Goal: Information Seeking & Learning: Learn about a topic

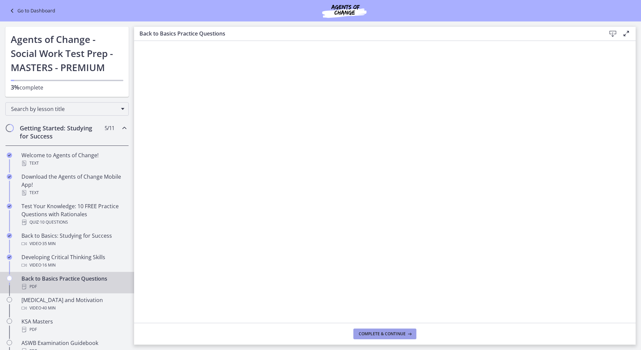
click at [401, 331] on span "Complete & continue" at bounding box center [382, 333] width 47 height 5
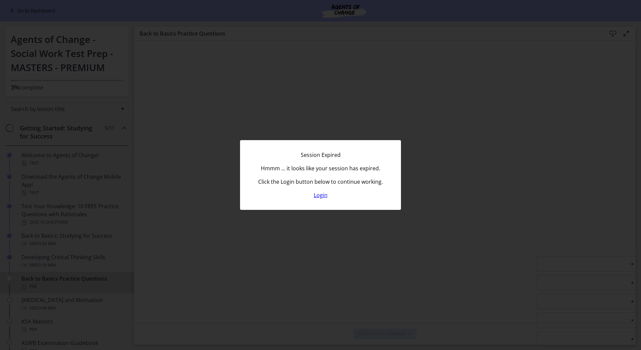
click at [321, 194] on link "Login" at bounding box center [321, 194] width 14 height 7
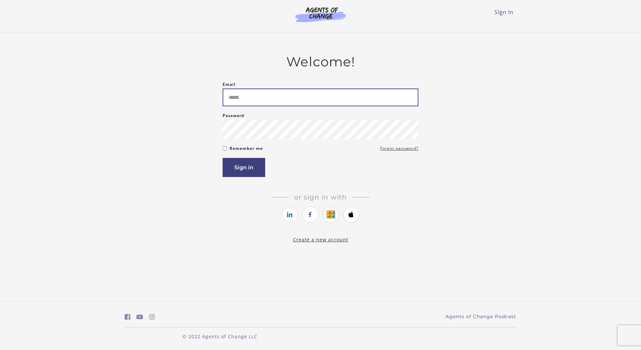
type input "**********"
drag, startPoint x: 242, startPoint y: 180, endPoint x: 241, endPoint y: 177, distance: 3.4
click at [242, 180] on article "**********" at bounding box center [320, 144] width 196 height 181
click at [241, 172] on button "Sign in" at bounding box center [243, 167] width 43 height 19
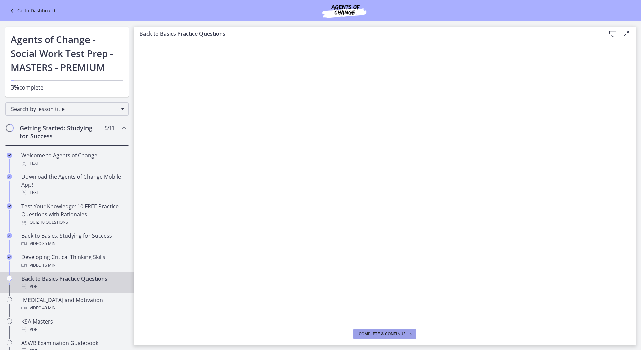
click at [385, 337] on button "Complete & continue" at bounding box center [384, 333] width 63 height 11
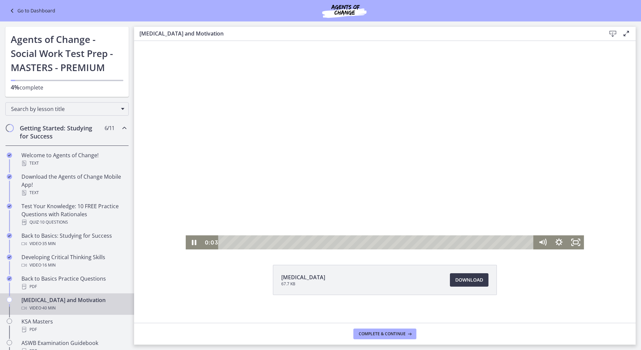
scroll to position [20, 0]
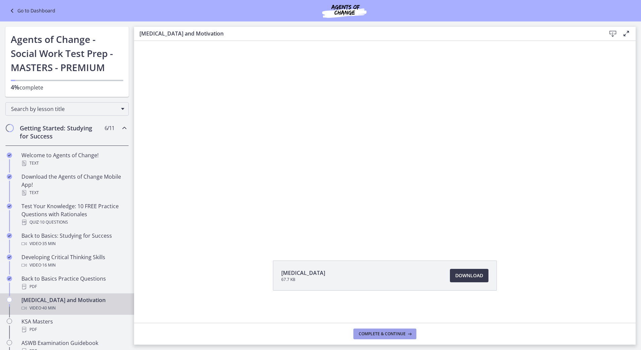
click at [401, 333] on span "Complete & continue" at bounding box center [382, 333] width 47 height 5
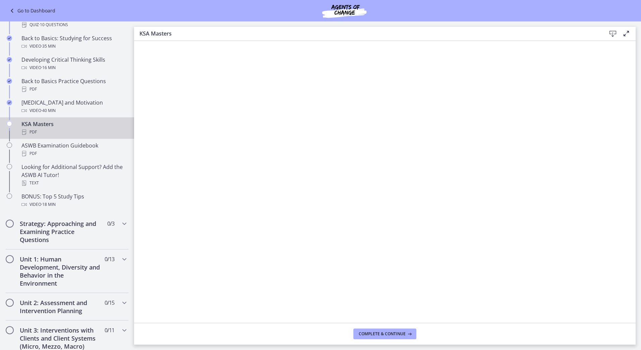
scroll to position [201, 0]
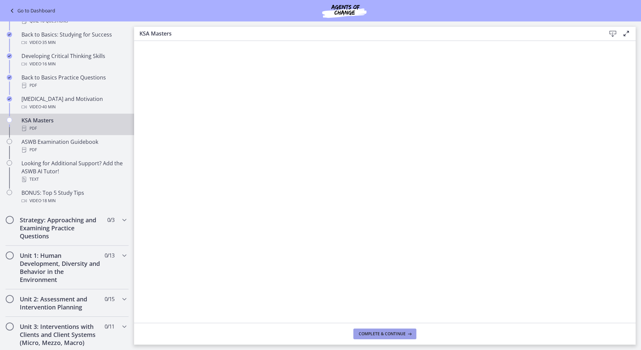
click at [388, 337] on button "Complete & continue" at bounding box center [384, 333] width 63 height 11
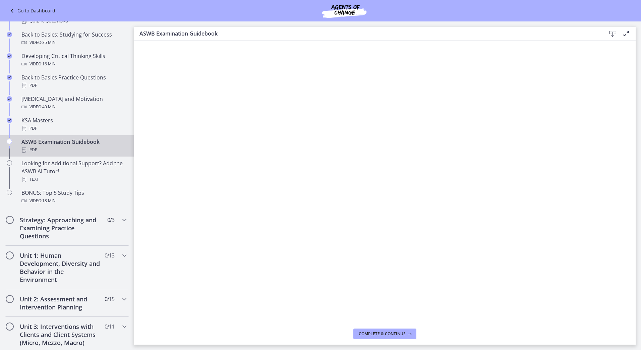
click at [611, 34] on icon at bounding box center [612, 34] width 8 height 8
click at [395, 332] on span "Complete & continue" at bounding box center [382, 333] width 47 height 5
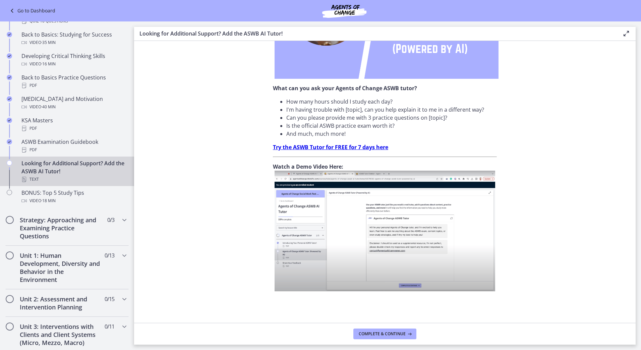
scroll to position [171, 0]
click at [379, 333] on span "Complete & continue" at bounding box center [382, 333] width 47 height 5
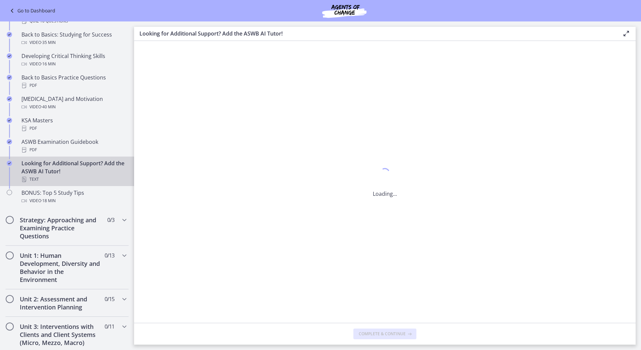
scroll to position [0, 0]
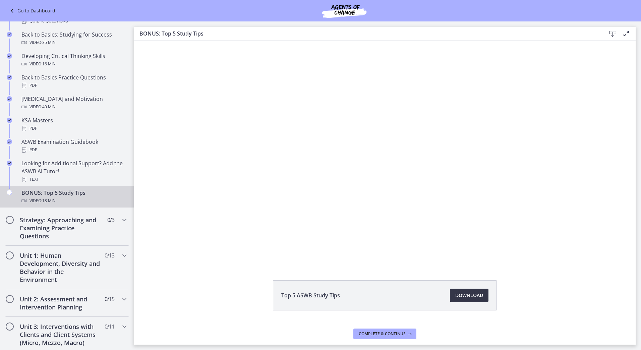
click at [460, 295] on span "Download Opens in a new window" at bounding box center [469, 295] width 28 height 8
click at [386, 332] on span "Complete & continue" at bounding box center [382, 333] width 47 height 5
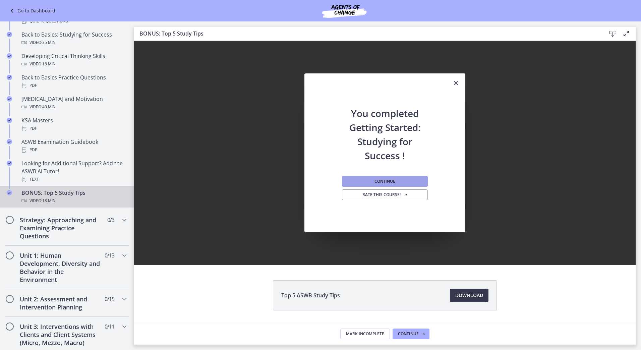
click at [381, 183] on span "Continue" at bounding box center [384, 181] width 21 height 5
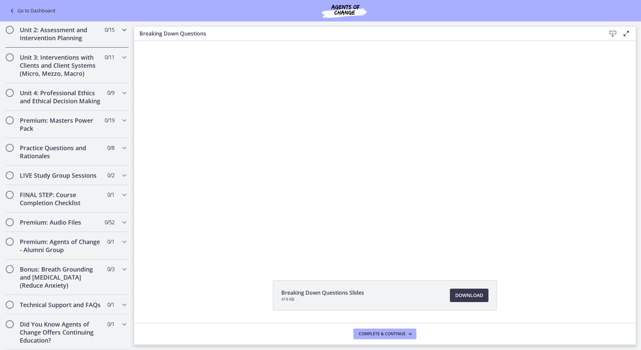
scroll to position [299, 0]
click at [120, 218] on icon "Chapters" at bounding box center [124, 222] width 8 height 8
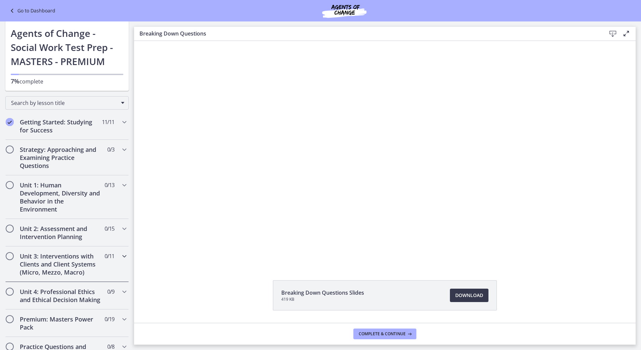
scroll to position [0, 0]
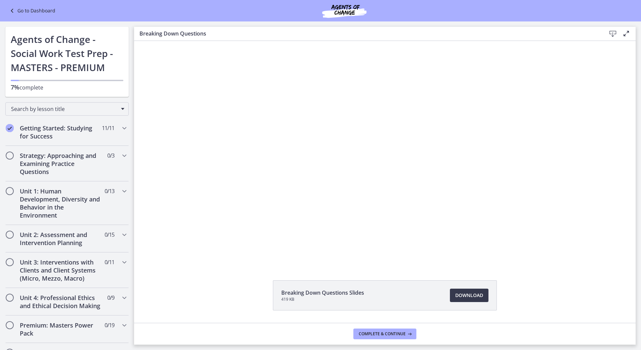
click at [27, 13] on link "Go to Dashboard" at bounding box center [31, 11] width 47 height 8
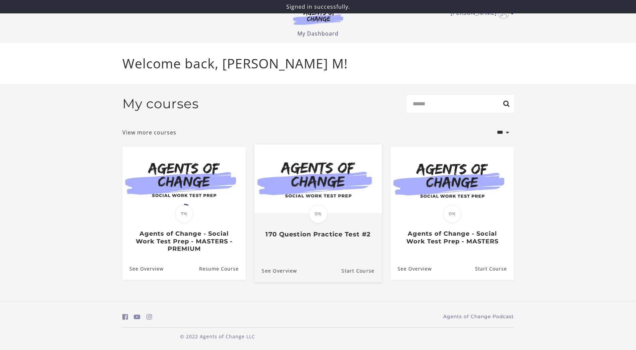
click at [324, 252] on div "Translation missing: en.liquid.partials.dashboard_course_card.progress_descript…" at bounding box center [317, 212] width 127 height 137
click at [353, 270] on link "Start Course" at bounding box center [361, 270] width 40 height 22
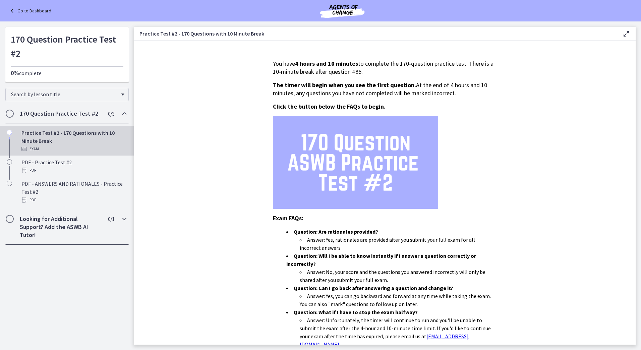
click at [127, 217] on icon "Chapters" at bounding box center [124, 219] width 8 height 8
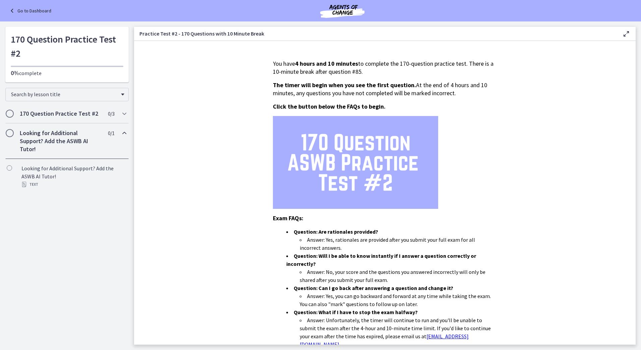
click at [125, 132] on icon "Chapters" at bounding box center [124, 133] width 8 height 8
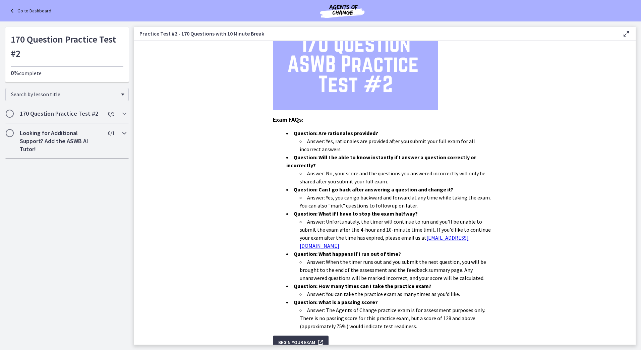
scroll to position [122, 0]
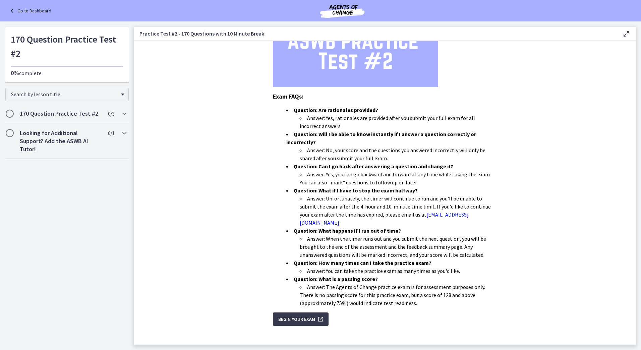
click at [14, 6] on div "Go to Dashboard" at bounding box center [320, 10] width 641 height 21
click at [16, 9] on icon at bounding box center [12, 11] width 9 height 8
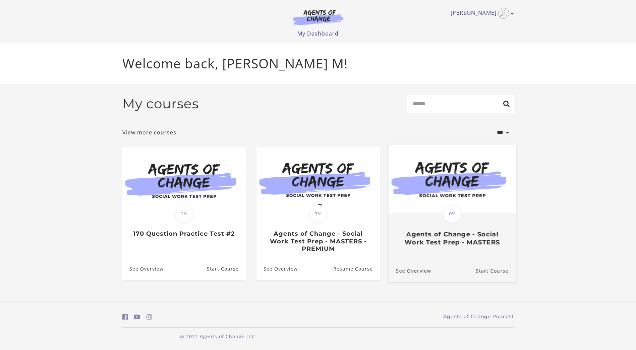
click at [457, 263] on div "See Overview Start Course" at bounding box center [451, 270] width 127 height 22
click at [488, 273] on link "Start Course" at bounding box center [495, 270] width 40 height 22
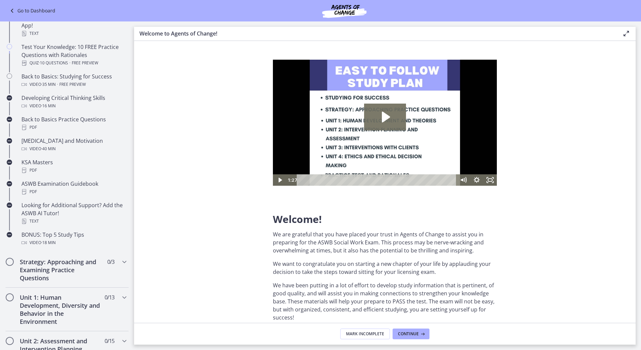
scroll to position [168, 0]
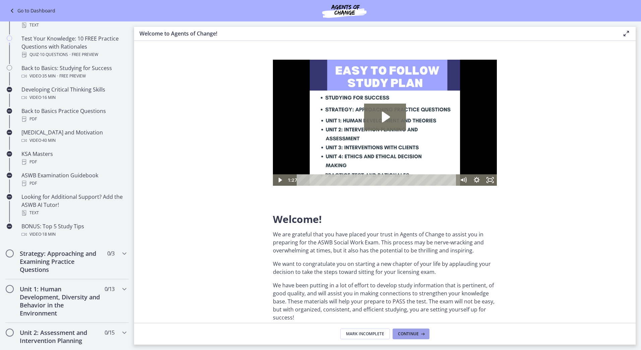
click at [416, 335] on span "Continue" at bounding box center [408, 333] width 21 height 5
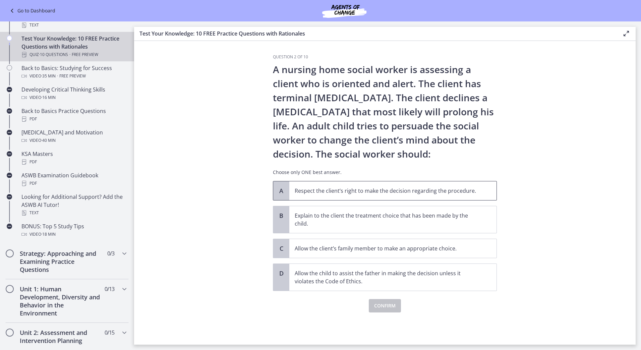
click at [422, 186] on span "Respect the client’s right to make the decision regarding the procedure." at bounding box center [392, 190] width 207 height 19
click at [396, 306] on button "Confirm" at bounding box center [385, 305] width 32 height 13
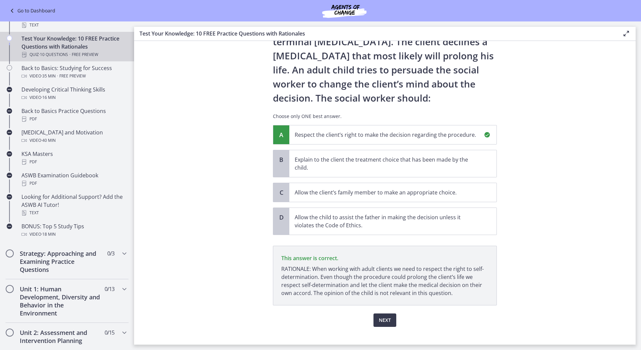
scroll to position [65, 0]
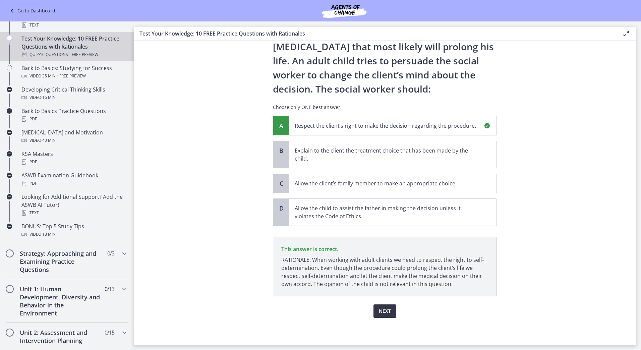
click at [387, 308] on span "Next" at bounding box center [385, 311] width 12 height 8
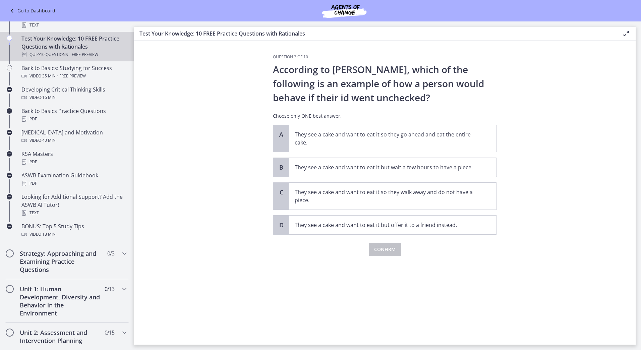
scroll to position [0, 0]
click at [385, 139] on p "They see a cake and want to eat it so they go ahead and eat the entire cake." at bounding box center [386, 138] width 183 height 16
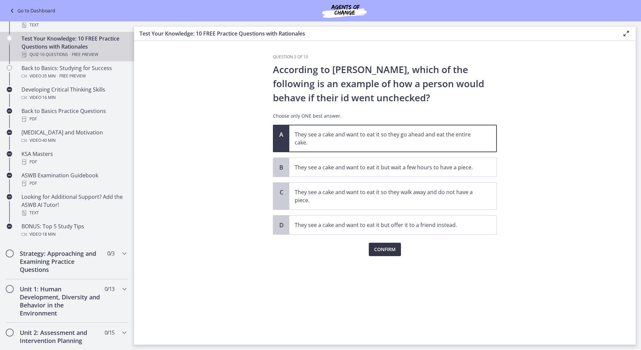
click at [387, 247] on span "Confirm" at bounding box center [384, 249] width 21 height 8
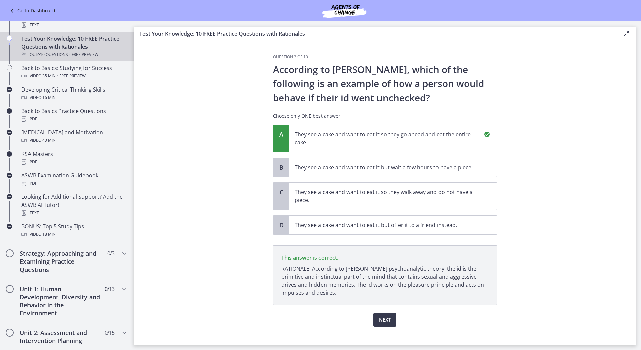
scroll to position [9, 0]
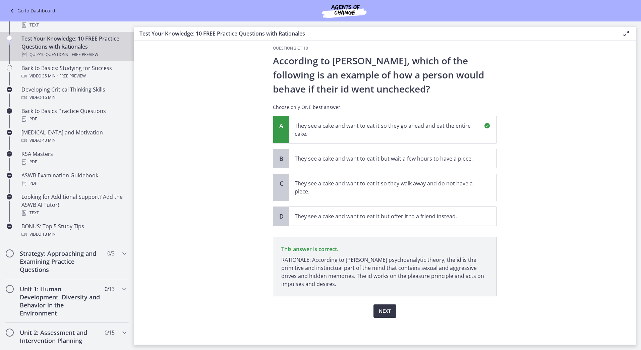
click at [385, 315] on button "Next" at bounding box center [384, 310] width 23 height 13
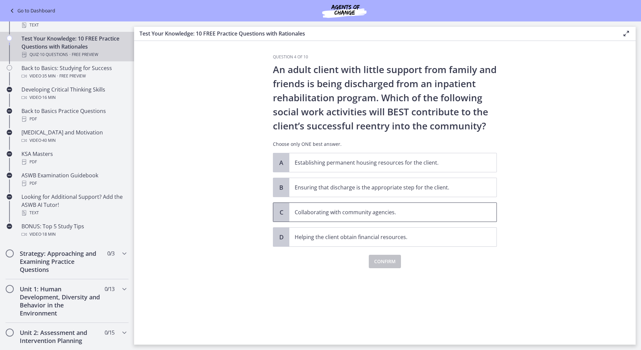
click at [402, 215] on p "Collaborating with community agencies." at bounding box center [386, 212] width 183 height 8
click at [384, 264] on span "Confirm" at bounding box center [384, 261] width 21 height 8
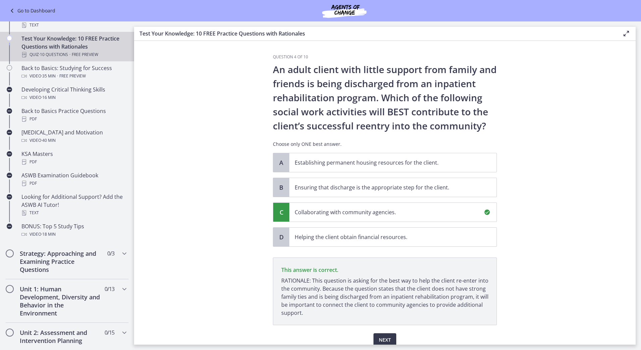
scroll to position [29, 0]
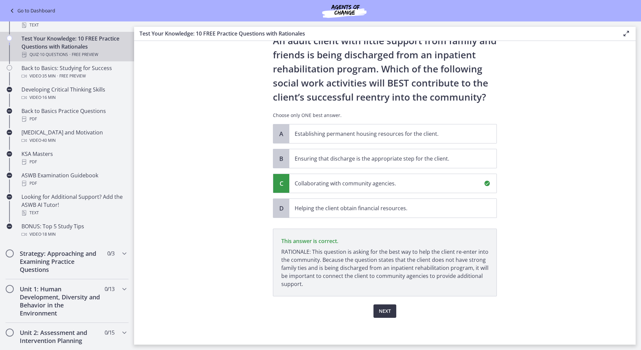
click at [382, 315] on button "Next" at bounding box center [384, 310] width 23 height 13
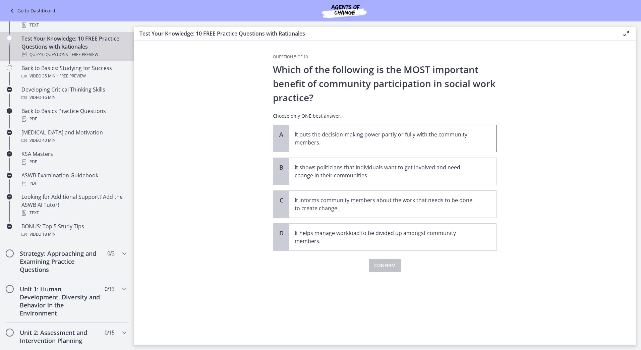
click at [403, 145] on p "It puts the decision-making power partly or fully with the community members." at bounding box center [386, 138] width 183 height 16
click at [383, 267] on span "Confirm" at bounding box center [384, 265] width 21 height 8
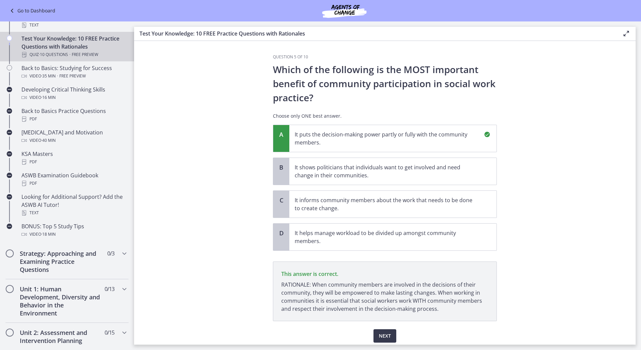
scroll to position [25, 0]
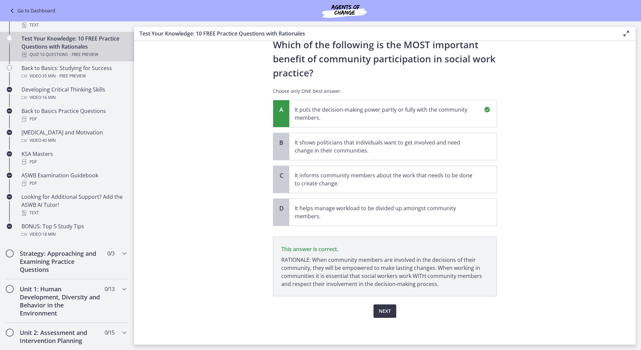
click at [384, 310] on span "Next" at bounding box center [385, 311] width 12 height 8
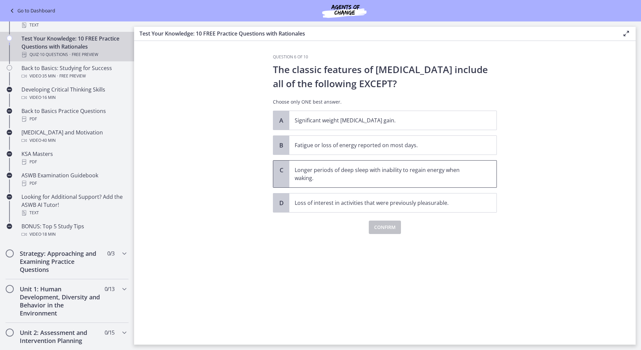
click at [438, 180] on p "Longer periods of deep sleep with inability to regain energy when waking." at bounding box center [386, 174] width 183 height 16
click at [396, 224] on button "Confirm" at bounding box center [385, 226] width 32 height 13
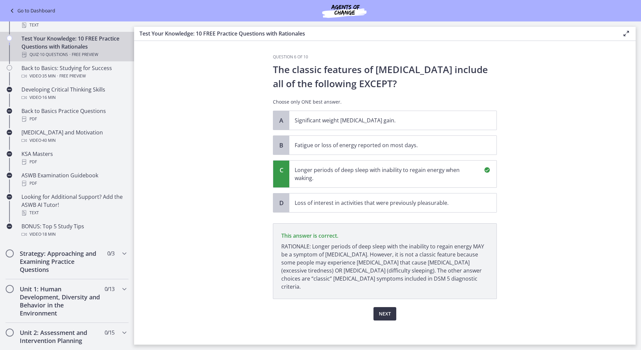
click at [392, 307] on button "Next" at bounding box center [384, 313] width 23 height 13
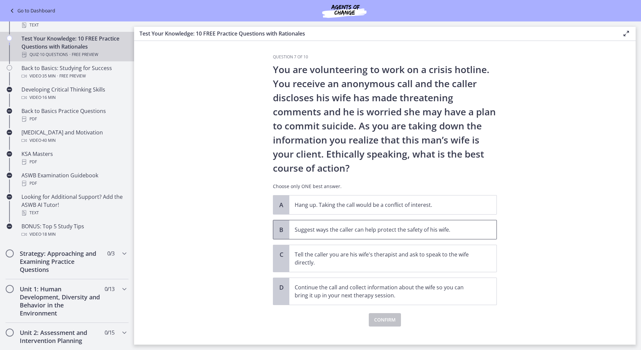
click at [440, 231] on p "Suggest ways the caller can help protect the safety of his wife." at bounding box center [386, 229] width 183 height 8
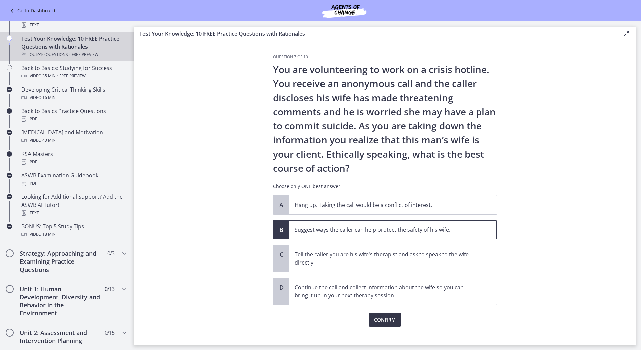
click at [387, 320] on span "Confirm" at bounding box center [384, 320] width 21 height 8
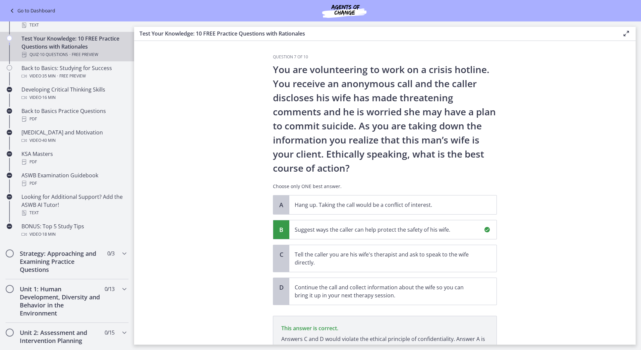
scroll to position [71, 0]
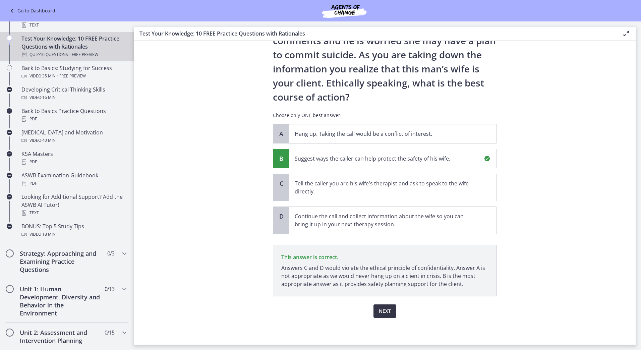
click at [386, 309] on span "Next" at bounding box center [385, 311] width 12 height 8
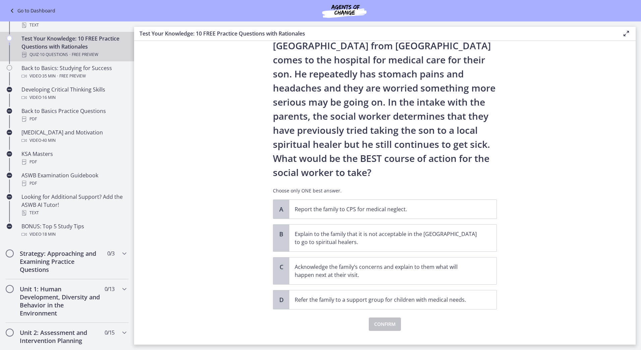
scroll to position [51, 0]
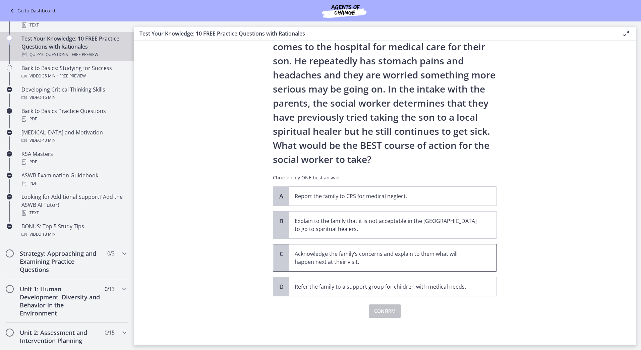
click at [456, 259] on p "Acknowledge the family’s concerns and explain to them what will happen next at …" at bounding box center [386, 258] width 183 height 16
click at [392, 311] on span "Confirm" at bounding box center [384, 311] width 21 height 8
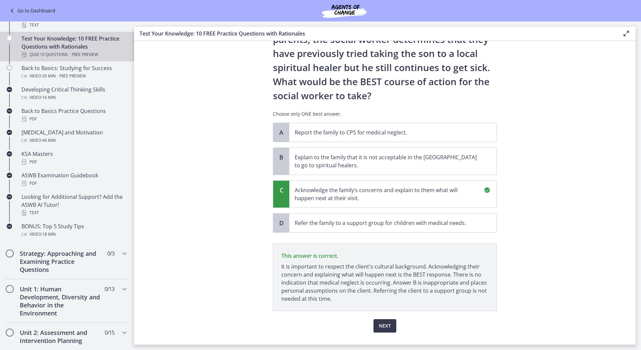
scroll to position [129, 0]
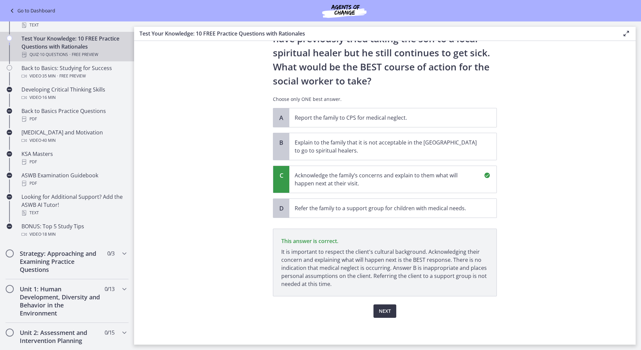
click at [386, 310] on span "Next" at bounding box center [385, 311] width 12 height 8
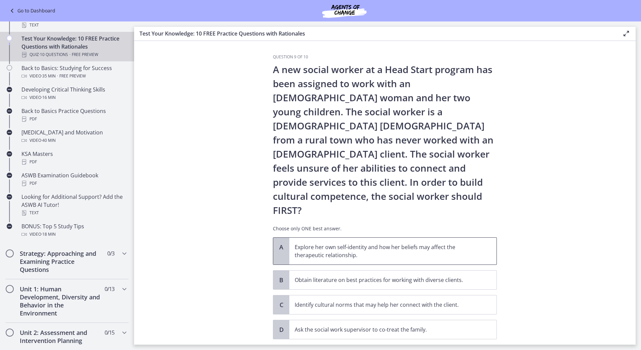
click at [368, 243] on p "Explore her own self-identity and how her beliefs may affect the therapeutic re…" at bounding box center [386, 251] width 183 height 16
click at [378, 349] on span "Confirm" at bounding box center [384, 354] width 21 height 8
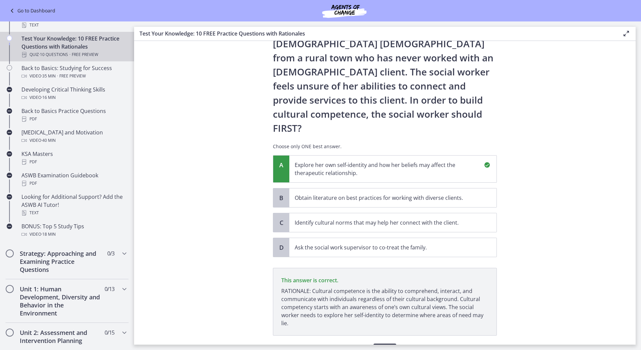
scroll to position [93, 0]
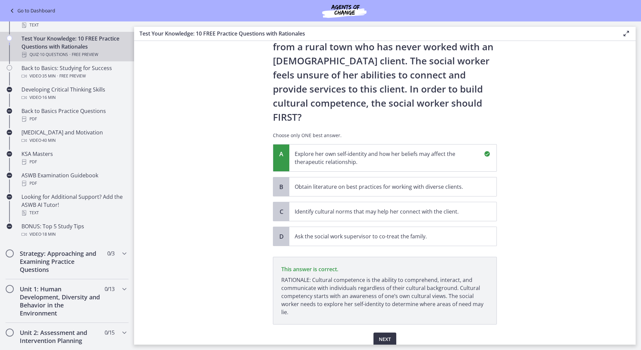
click at [386, 335] on span "Next" at bounding box center [385, 339] width 12 height 8
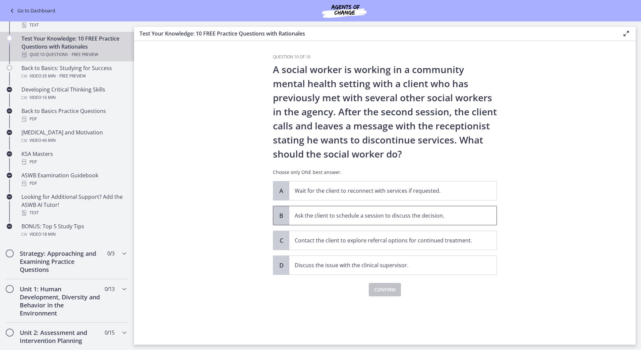
click at [372, 222] on span "Ask the client to schedule a session to discuss the decision." at bounding box center [392, 215] width 207 height 19
click at [374, 287] on span "Confirm" at bounding box center [384, 289] width 21 height 8
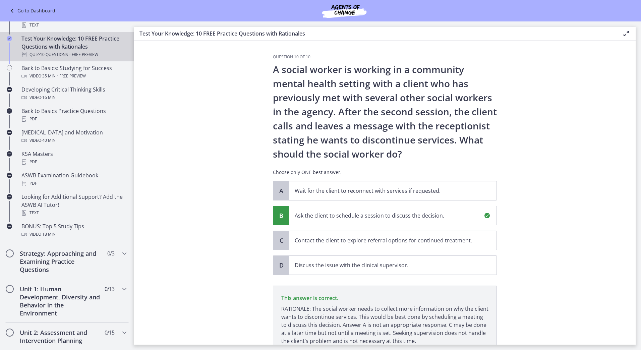
scroll to position [57, 0]
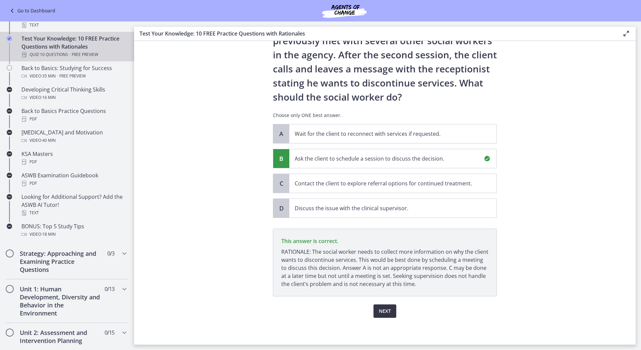
click at [389, 311] on button "Next" at bounding box center [384, 310] width 23 height 13
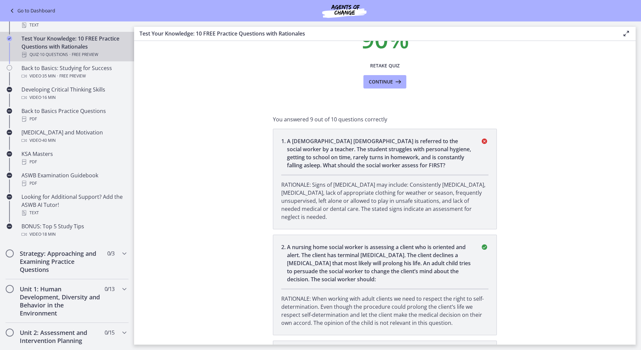
scroll to position [0, 0]
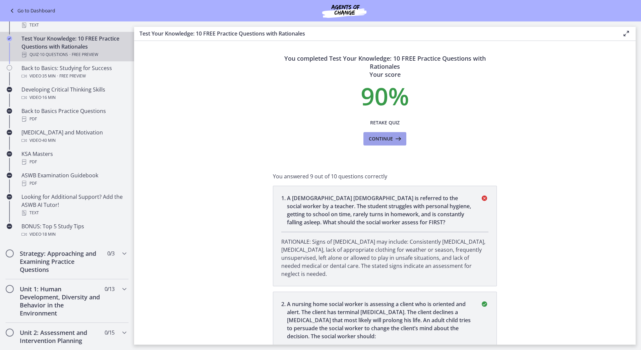
click at [375, 139] on span "Continue" at bounding box center [381, 139] width 24 height 8
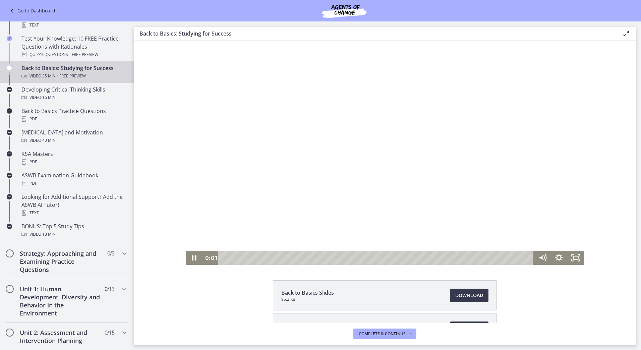
scroll to position [53, 0]
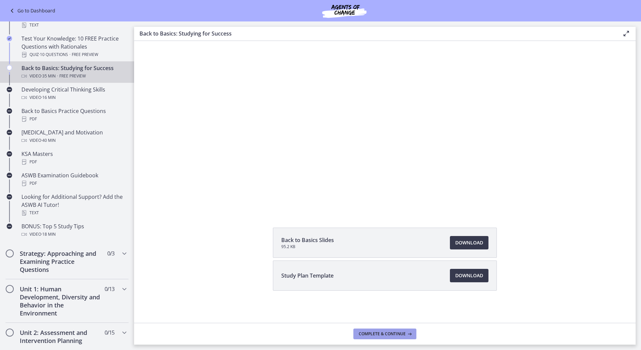
click at [391, 333] on span "Complete & continue" at bounding box center [382, 333] width 47 height 5
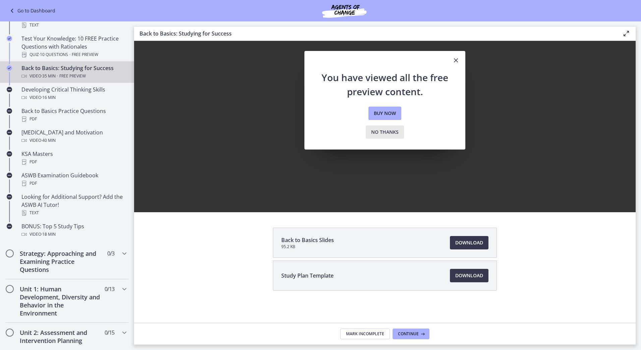
drag, startPoint x: 392, startPoint y: 132, endPoint x: 274, endPoint y: 149, distance: 118.7
click at [392, 132] on span "No thanks" at bounding box center [384, 132] width 27 height 8
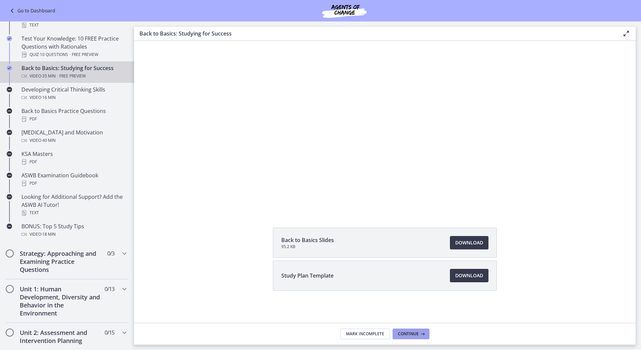
click at [407, 333] on span "Continue" at bounding box center [408, 333] width 21 height 5
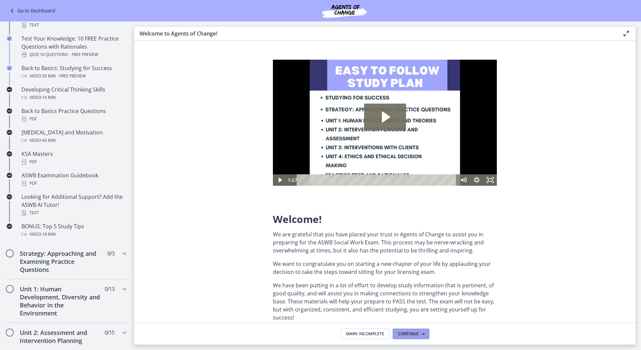
click at [415, 335] on span "Continue" at bounding box center [408, 333] width 21 height 5
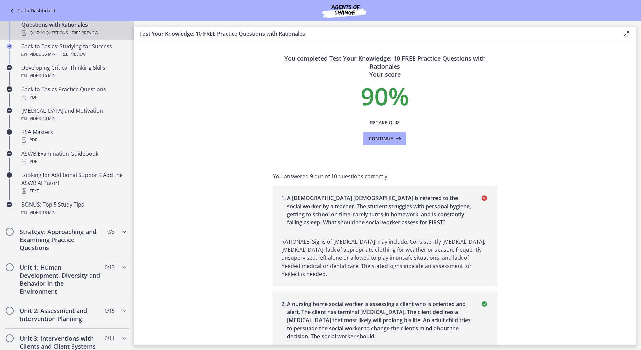
scroll to position [201, 0]
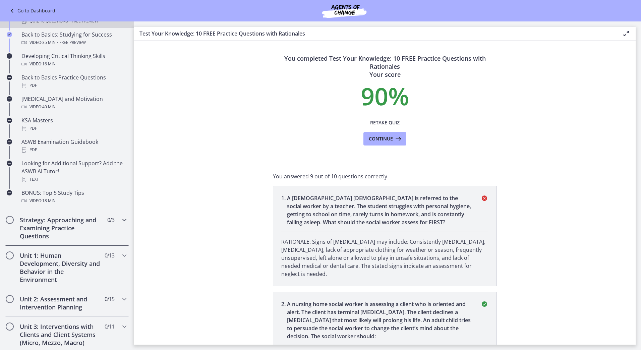
click at [75, 227] on h2 "Strategy: Approaching and Examining Practice Questions" at bounding box center [61, 228] width 82 height 24
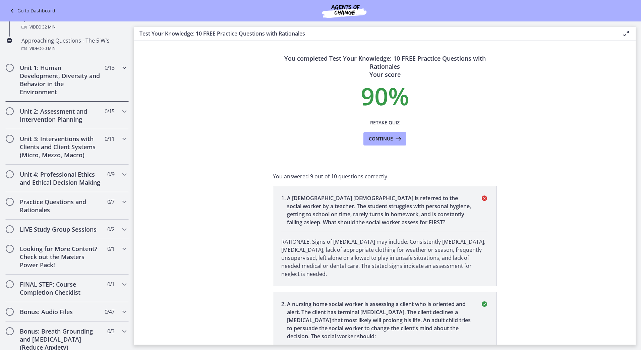
click at [121, 66] on icon "Chapters" at bounding box center [124, 68] width 8 height 8
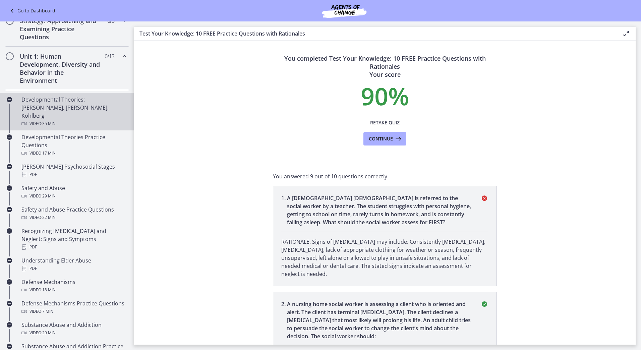
scroll to position [134, 0]
click at [95, 110] on div "Developmental Theories: [PERSON_NAME], [PERSON_NAME], Kohlberg Video · 35 min" at bounding box center [73, 112] width 105 height 32
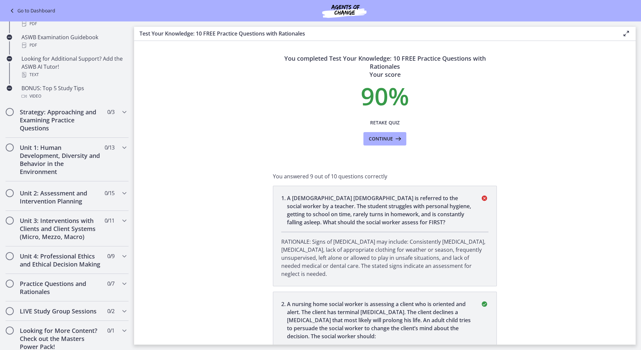
scroll to position [399, 0]
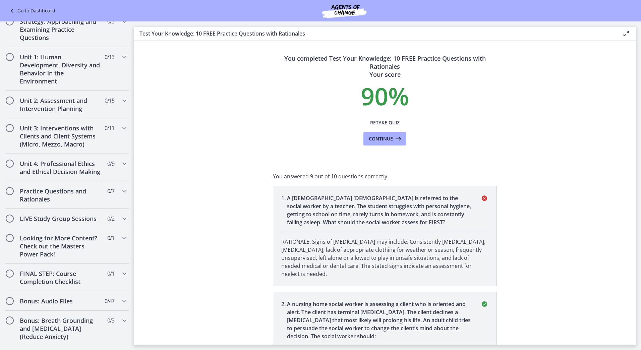
click at [12, 11] on icon at bounding box center [12, 11] width 9 height 8
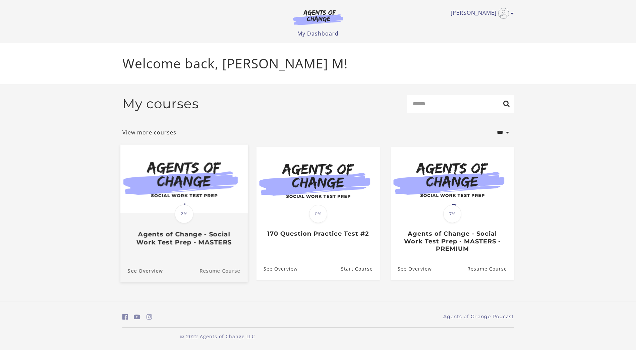
click at [228, 269] on link "Resume Course" at bounding box center [223, 270] width 48 height 22
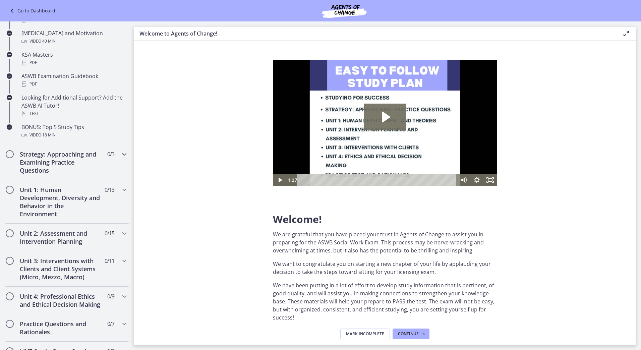
scroll to position [268, 0]
click at [120, 194] on div "Unit 1: Human Development, Diversity and Behavior in the Environment 0 / 13 Com…" at bounding box center [66, 201] width 123 height 44
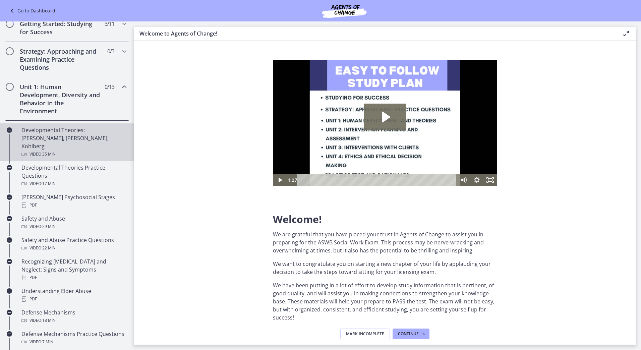
scroll to position [67, 0]
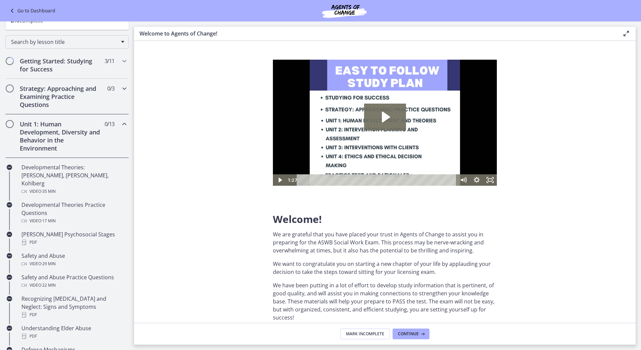
click at [112, 92] on div "Strategy: Approaching and Examining Practice Questions 0 / 3 Completed" at bounding box center [66, 97] width 123 height 36
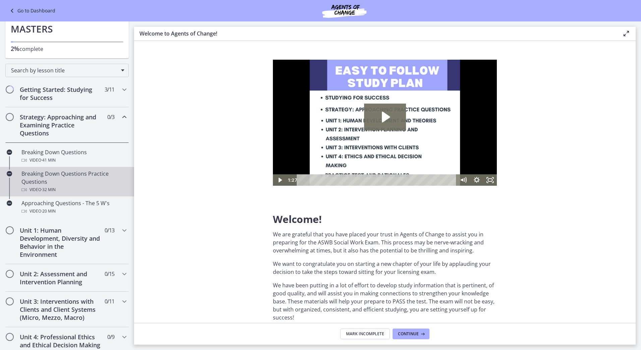
scroll to position [0, 0]
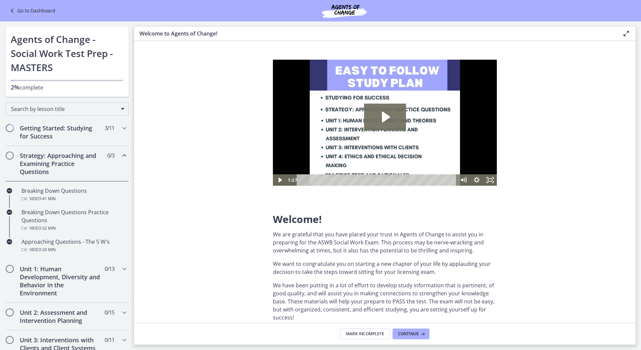
click at [120, 158] on icon "Chapters" at bounding box center [124, 155] width 8 height 8
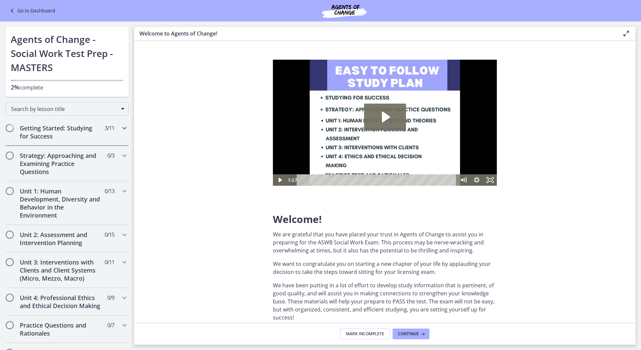
click at [119, 135] on div "Getting Started: Studying for Success 3 / 11 Completed" at bounding box center [66, 131] width 123 height 27
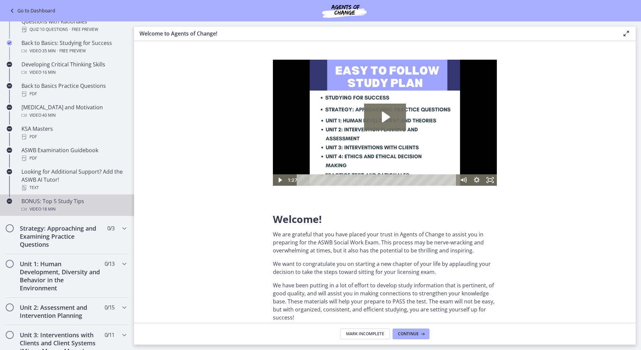
scroll to position [201, 0]
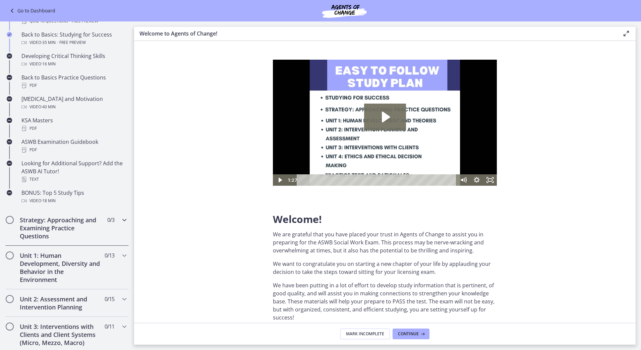
click at [95, 222] on h2 "Strategy: Approaching and Examining Practice Questions" at bounding box center [61, 228] width 82 height 24
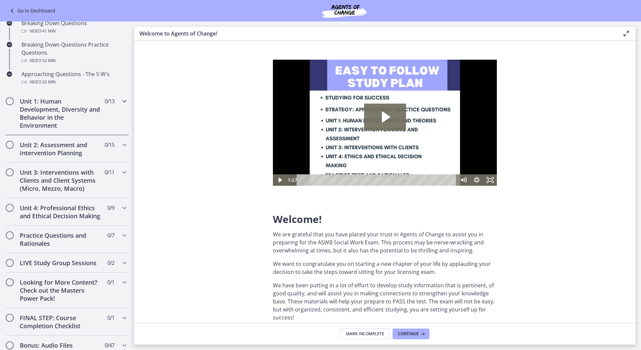
click at [50, 115] on h2 "Unit 1: Human Development, Diversity and Behavior in the Environment" at bounding box center [61, 113] width 82 height 32
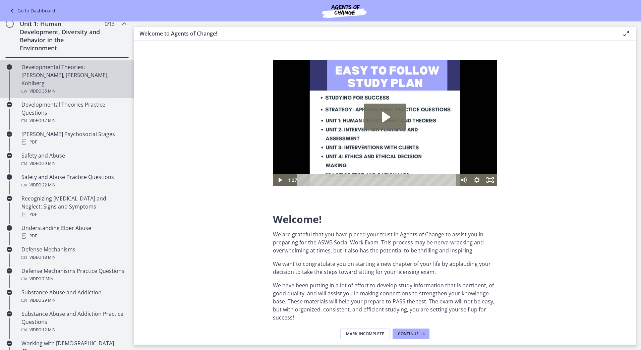
scroll to position [134, 0]
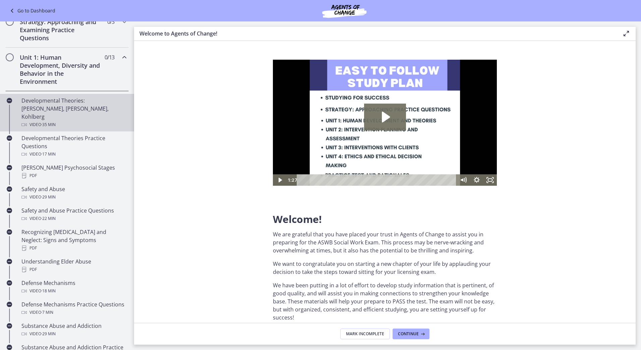
click at [100, 112] on div "Developmental Theories: Erikson, Piaget, Kohlberg Video · 35 min" at bounding box center [73, 112] width 105 height 32
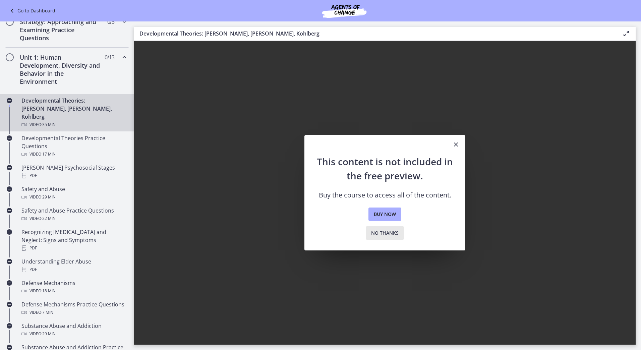
click at [386, 231] on span "No thanks" at bounding box center [384, 233] width 27 height 8
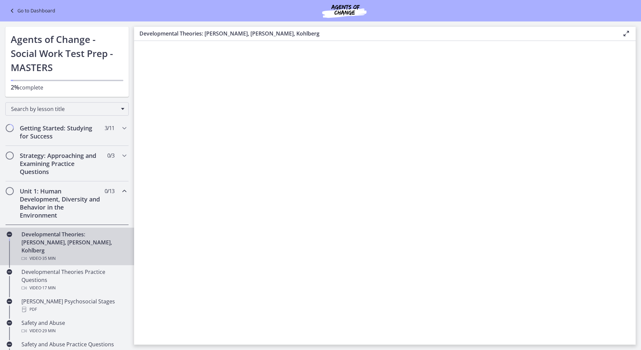
click at [45, 8] on link "Go to Dashboard" at bounding box center [31, 11] width 47 height 8
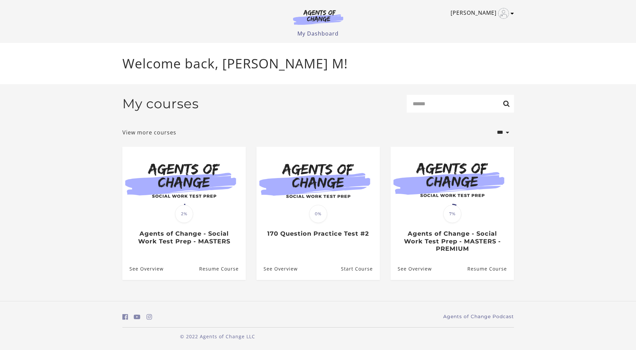
click at [504, 17] on img "Toggle menu" at bounding box center [503, 13] width 11 height 11
click at [491, 26] on link "My Account" at bounding box center [485, 24] width 59 height 11
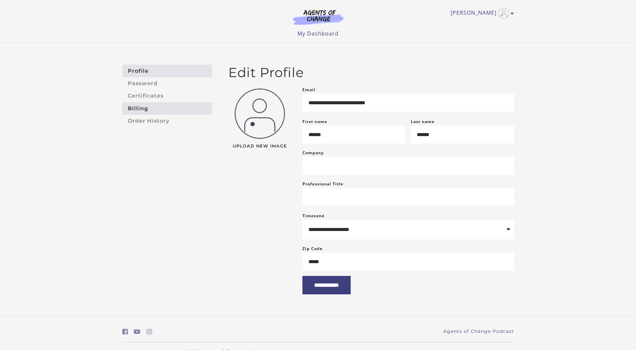
click at [151, 111] on link "Billing" at bounding box center [167, 108] width 90 height 12
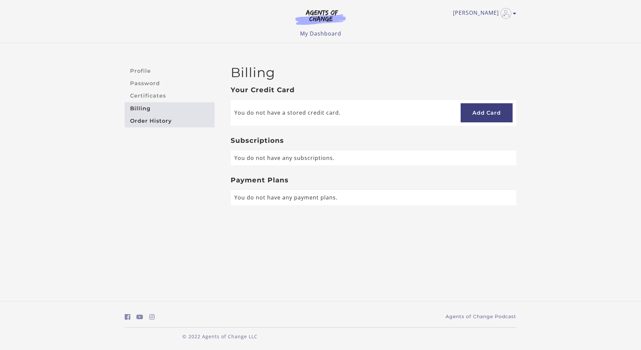
click at [167, 123] on link "Order History" at bounding box center [170, 121] width 90 height 12
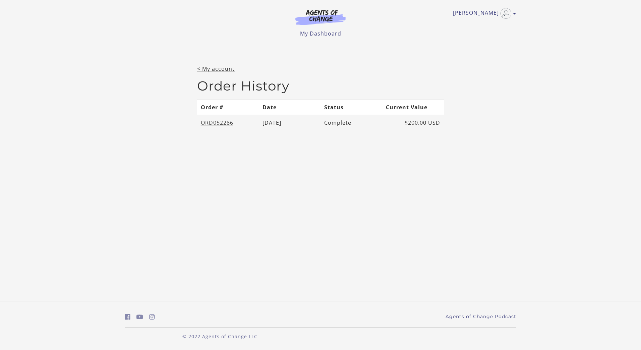
click at [224, 121] on link "ORD052286" at bounding box center [217, 122] width 33 height 7
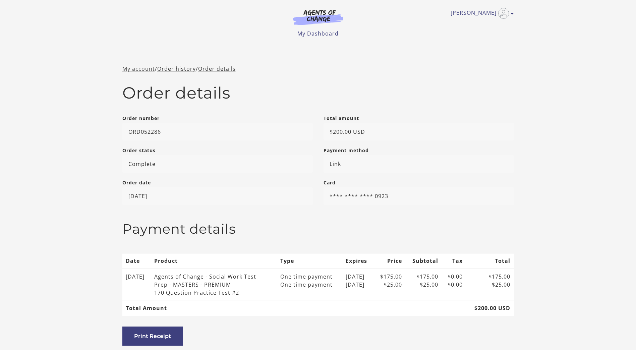
click at [134, 67] on link "My account" at bounding box center [138, 68] width 33 height 7
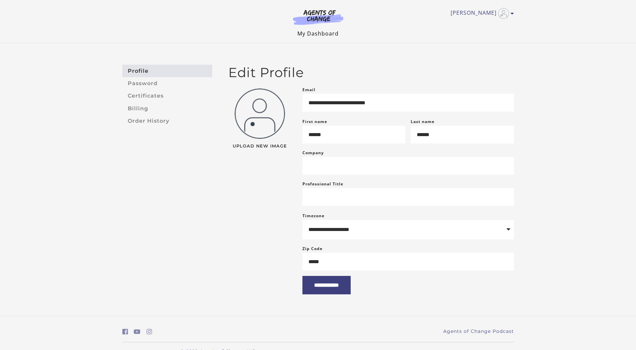
click at [319, 36] on link "My Dashboard" at bounding box center [317, 33] width 41 height 7
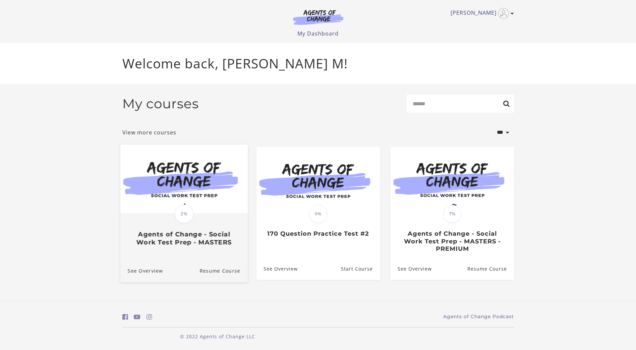
click at [185, 253] on div "Translation missing: en.liquid.partials.dashboard_course_card.progress_descript…" at bounding box center [183, 212] width 127 height 137
click at [218, 277] on link "Resume Course" at bounding box center [223, 270] width 48 height 22
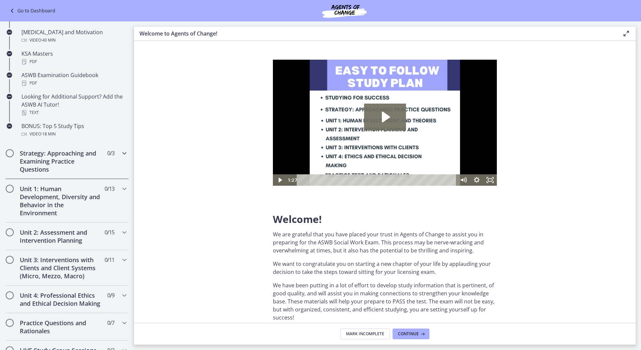
scroll to position [335, 0]
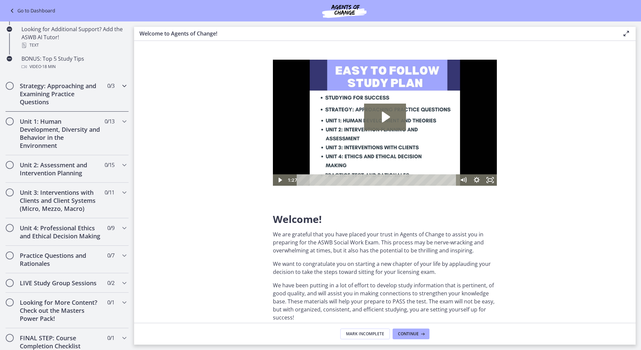
click at [112, 90] on div "Strategy: Approaching and Examining Practice Questions 0 / 3 Completed" at bounding box center [66, 94] width 123 height 36
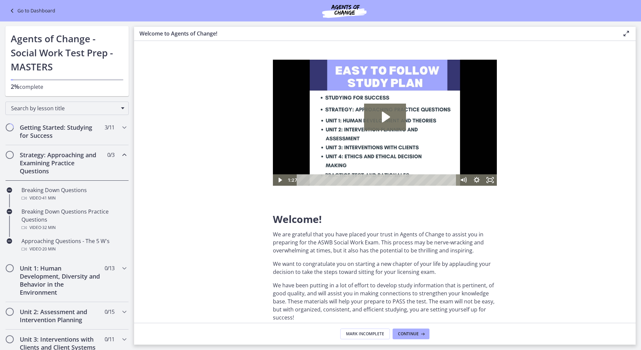
scroll to position [0, 0]
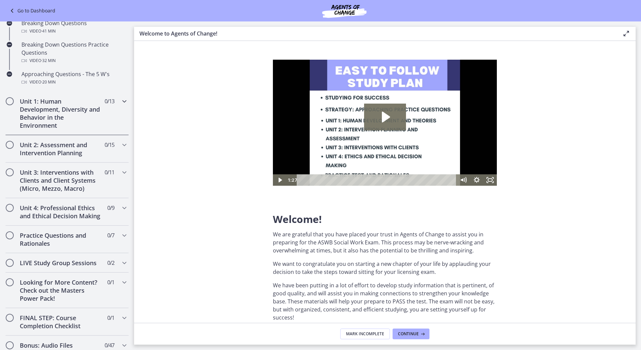
click at [110, 105] on div "Unit 1: Human Development, Diversity and Behavior in the Environment 0 / 13 Com…" at bounding box center [66, 113] width 123 height 44
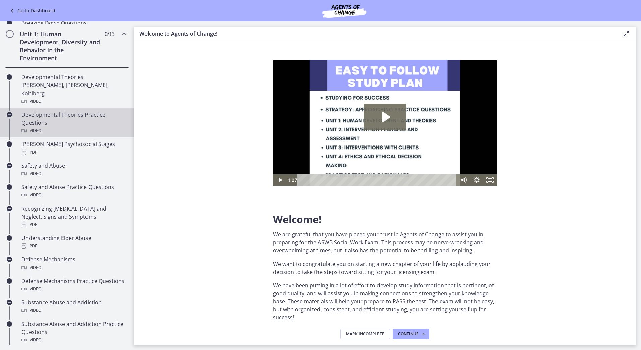
scroll to position [167, 0]
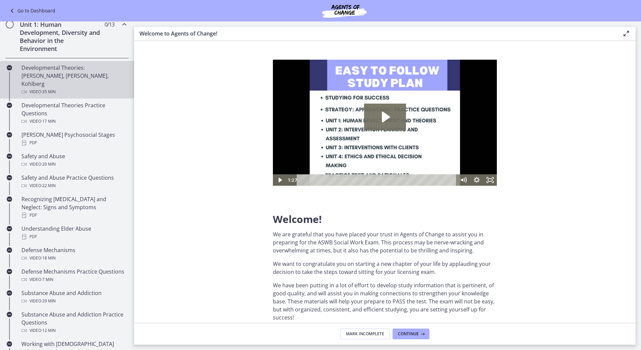
click at [48, 68] on div "Developmental Theories: [PERSON_NAME], [PERSON_NAME], Kohlberg Video · 35 min" at bounding box center [73, 80] width 105 height 32
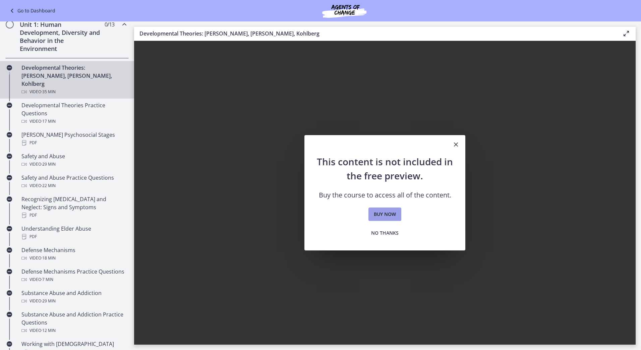
click at [383, 213] on span "Buy now" at bounding box center [385, 214] width 22 height 8
